Goal: Information Seeking & Learning: Learn about a topic

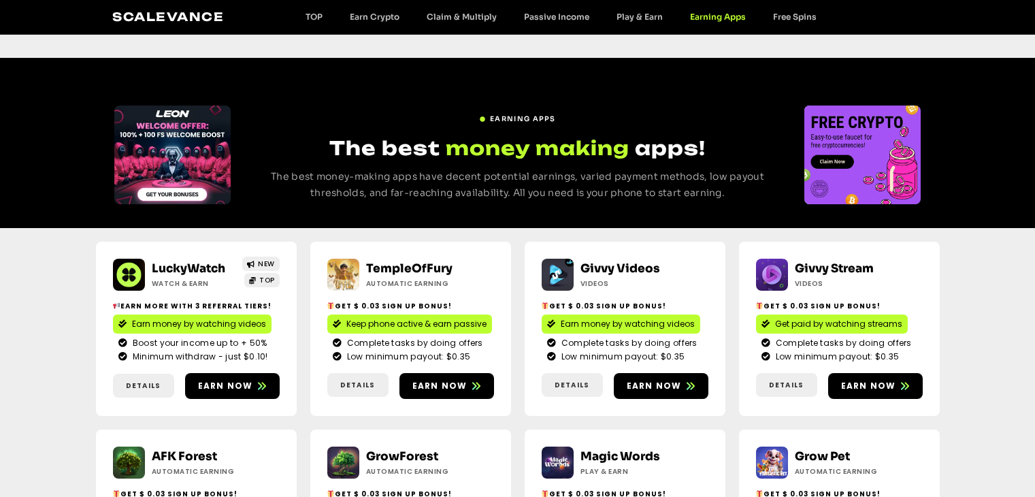
scroll to position [136, 0]
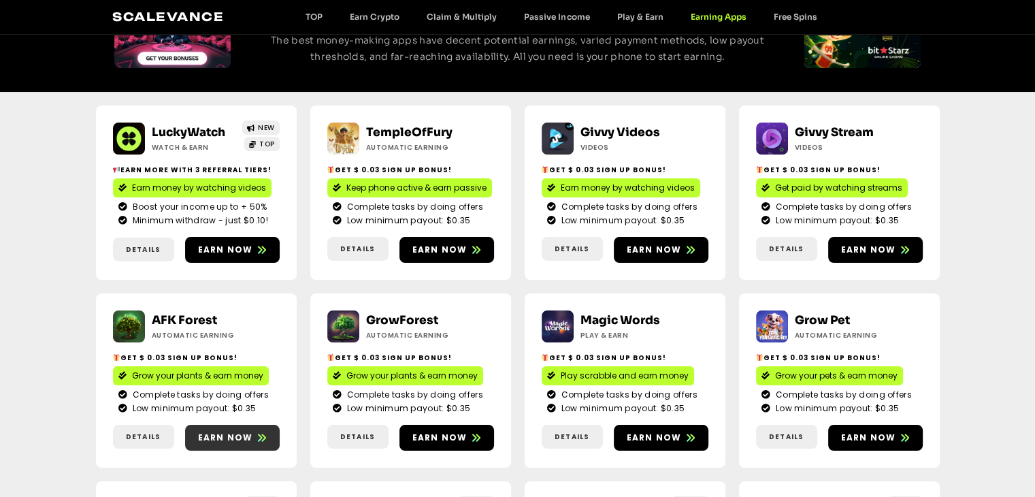
click at [231, 436] on span "Earn now" at bounding box center [225, 437] width 55 height 12
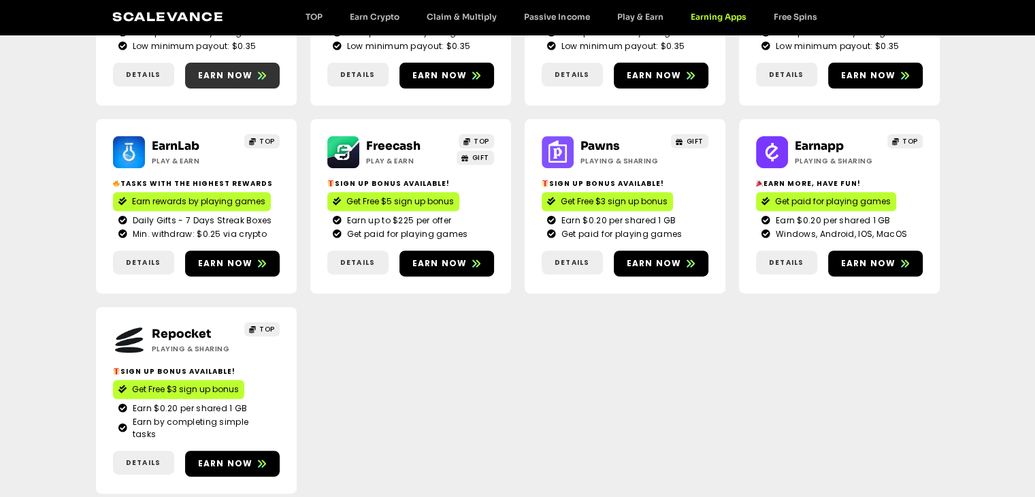
scroll to position [544, 0]
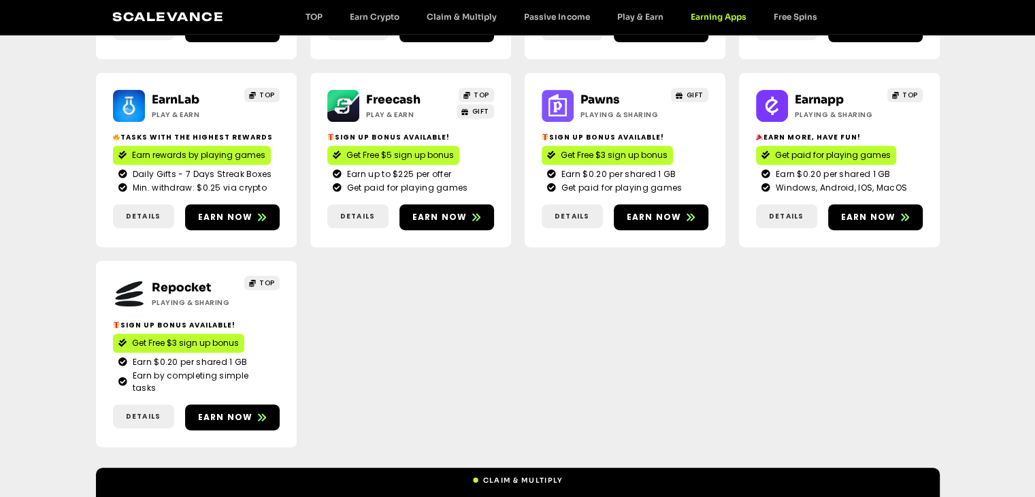
click at [803, 11] on div "Scalevance TOP Earn Crypto Claim & Multiply Passive Income Play & Earn Earning …" at bounding box center [516, 17] width 809 height 18
click at [796, 14] on link "Free Spins" at bounding box center [794, 17] width 71 height 10
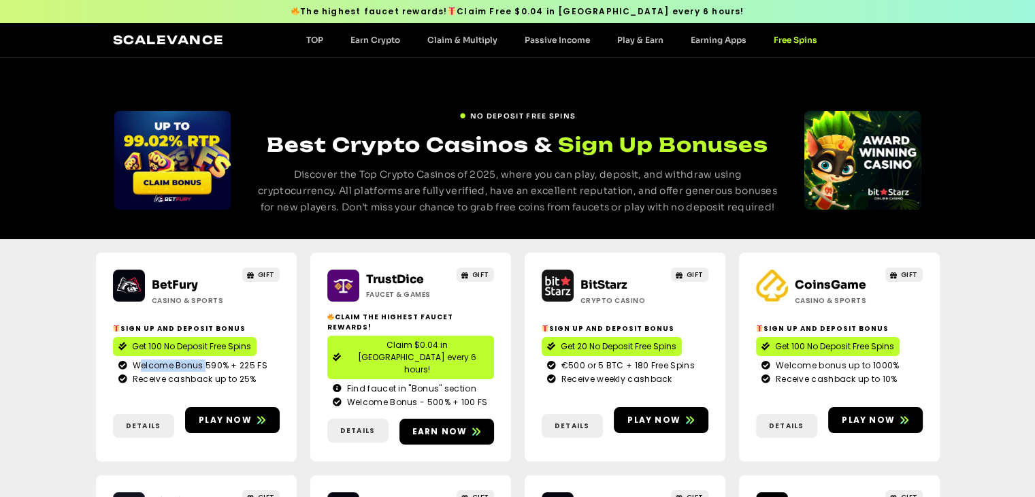
drag, startPoint x: 137, startPoint y: 357, endPoint x: 256, endPoint y: 354, distance: 119.1
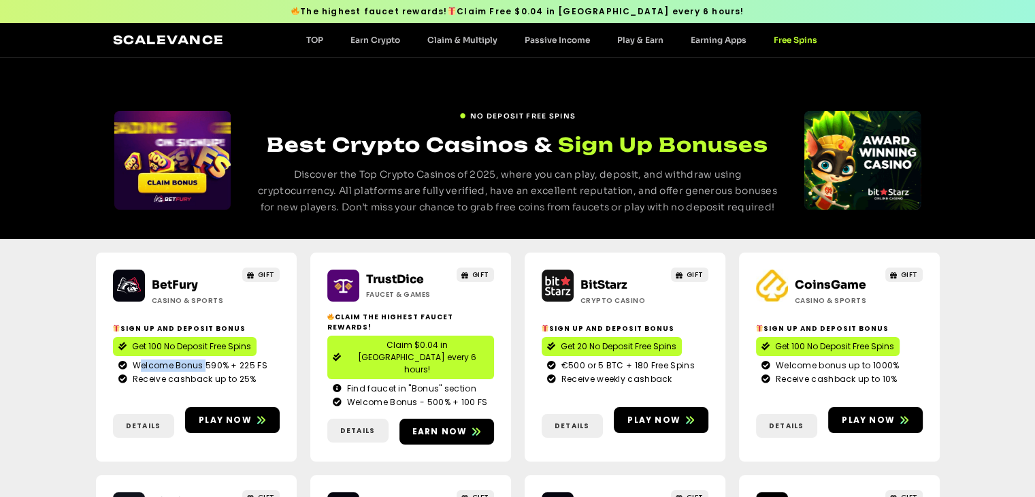
click at [204, 359] on span "Welcome Bonus 590% + 225 FS" at bounding box center [198, 365] width 138 height 12
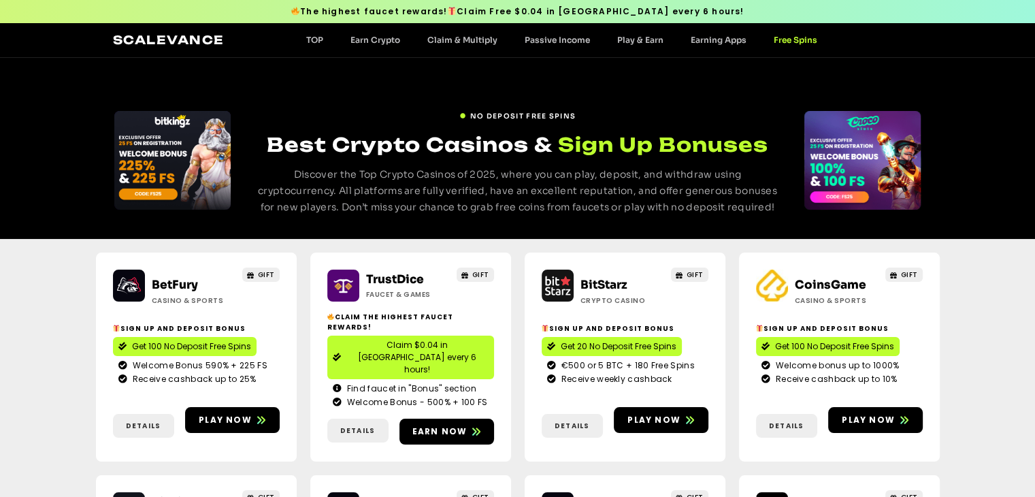
click at [258, 359] on span "Welcome Bonus 590% + 225 FS" at bounding box center [198, 365] width 138 height 12
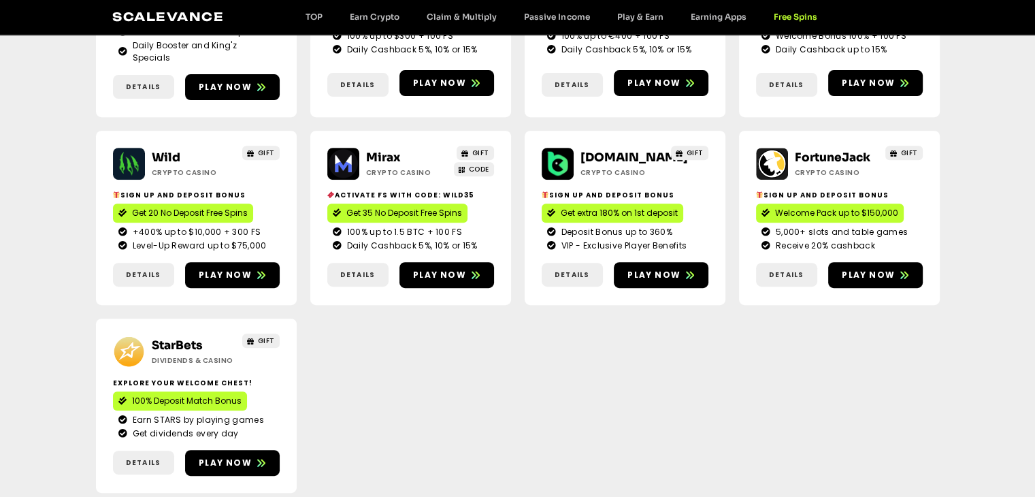
scroll to position [204, 0]
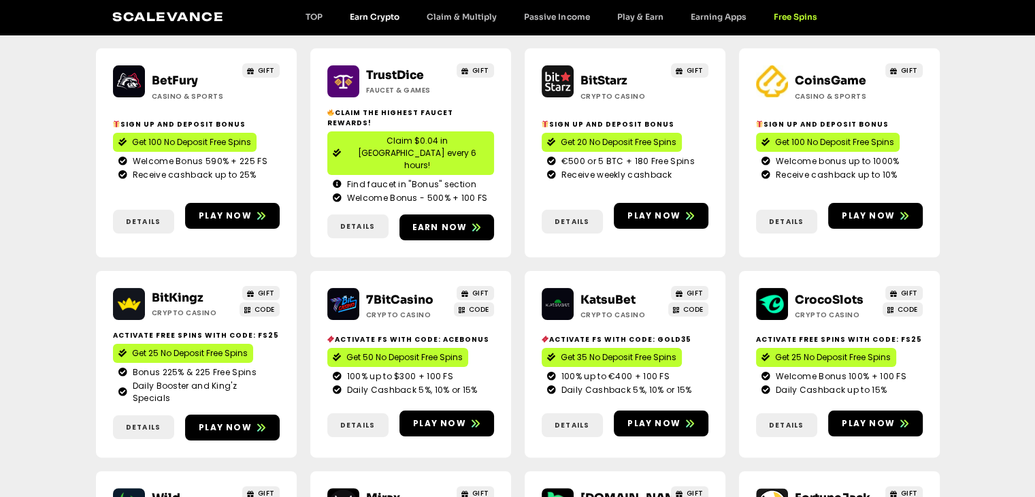
click at [390, 15] on link "Earn Crypto" at bounding box center [374, 17] width 77 height 10
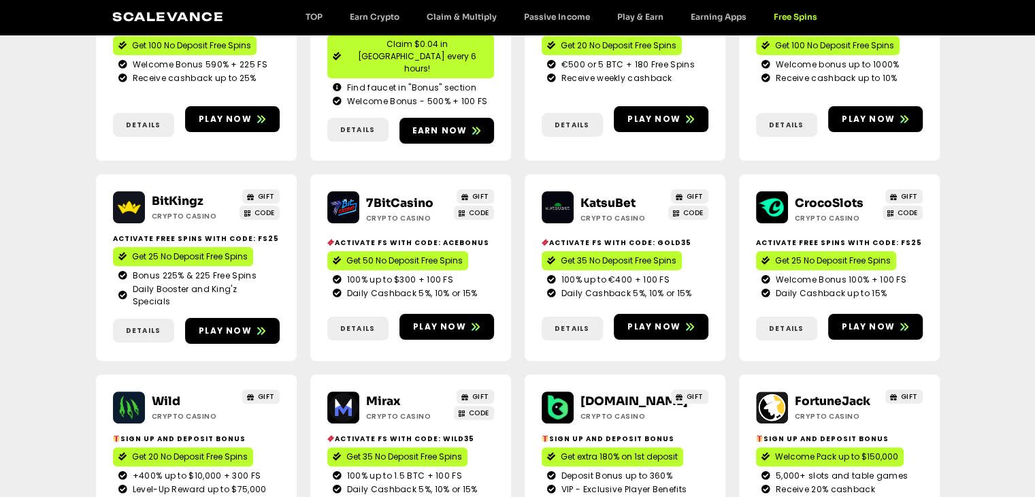
scroll to position [0, 0]
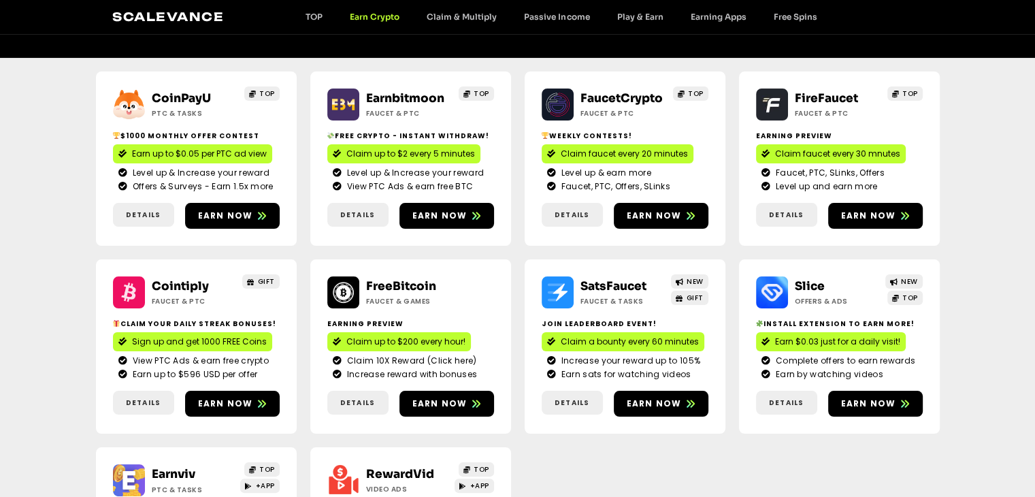
scroll to position [384, 0]
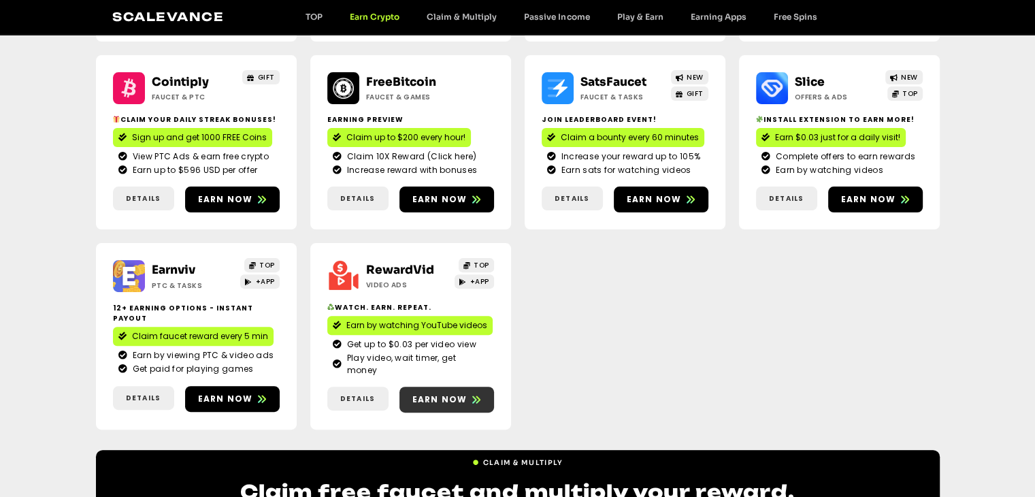
click at [466, 393] on span "Earn now" at bounding box center [446, 399] width 95 height 12
